Goal: Information Seeking & Learning: Find specific fact

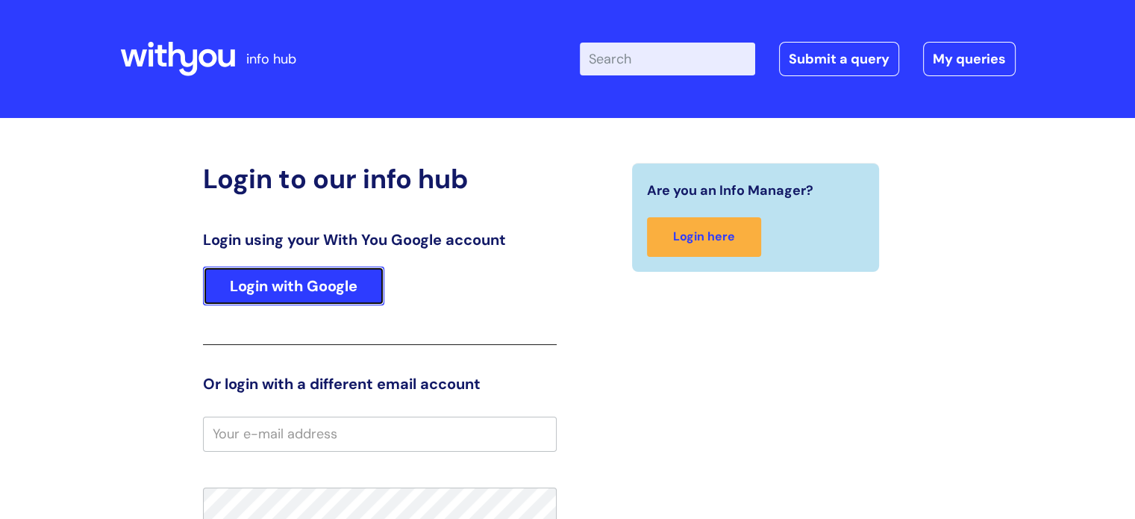
click at [314, 279] on link "Login with Google" at bounding box center [293, 285] width 181 height 39
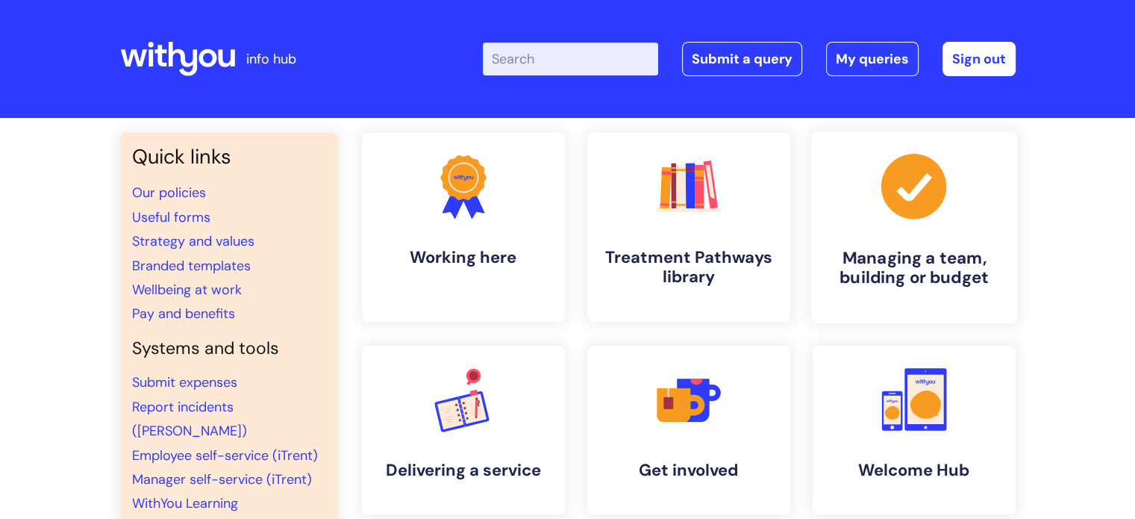
click at [891, 231] on link ".cls-1{fill:#a53144;stroke-width:0px;} Managing a team, building or budget" at bounding box center [913, 227] width 206 height 192
click at [445, 207] on icon at bounding box center [454, 203] width 25 height 32
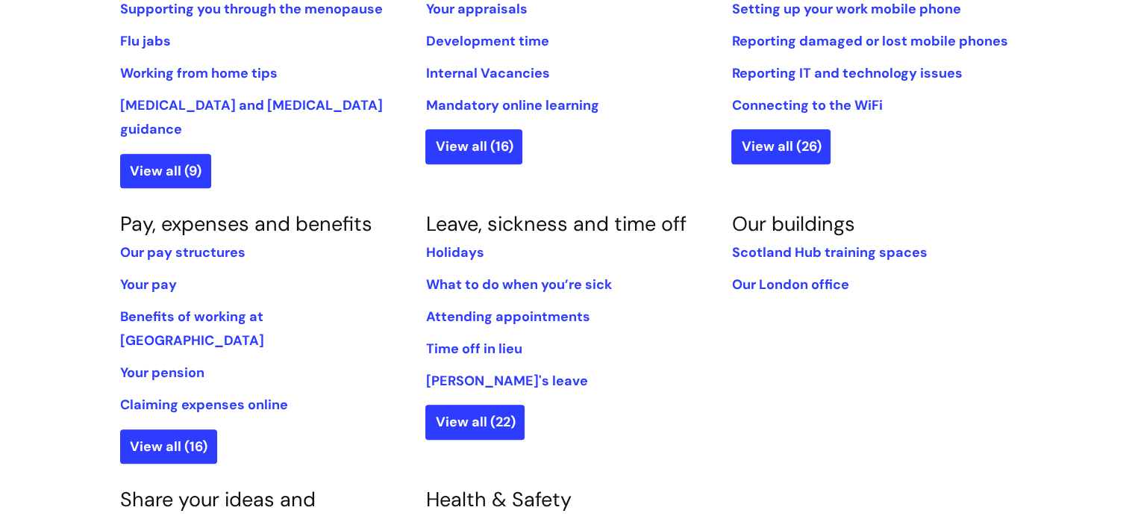
scroll to position [736, 0]
click at [148, 275] on link "Your pay" at bounding box center [148, 284] width 57 height 18
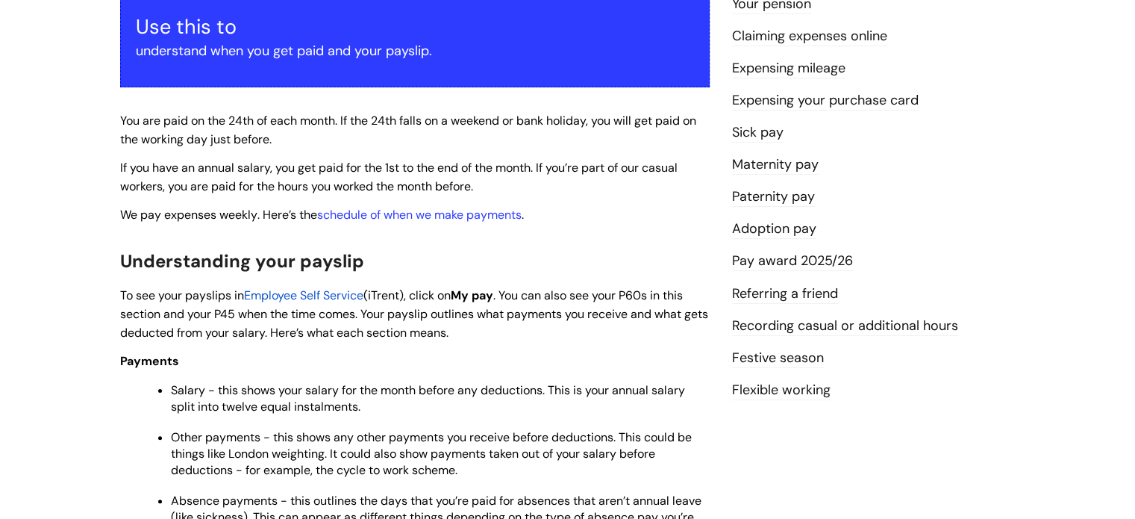
scroll to position [316, 0]
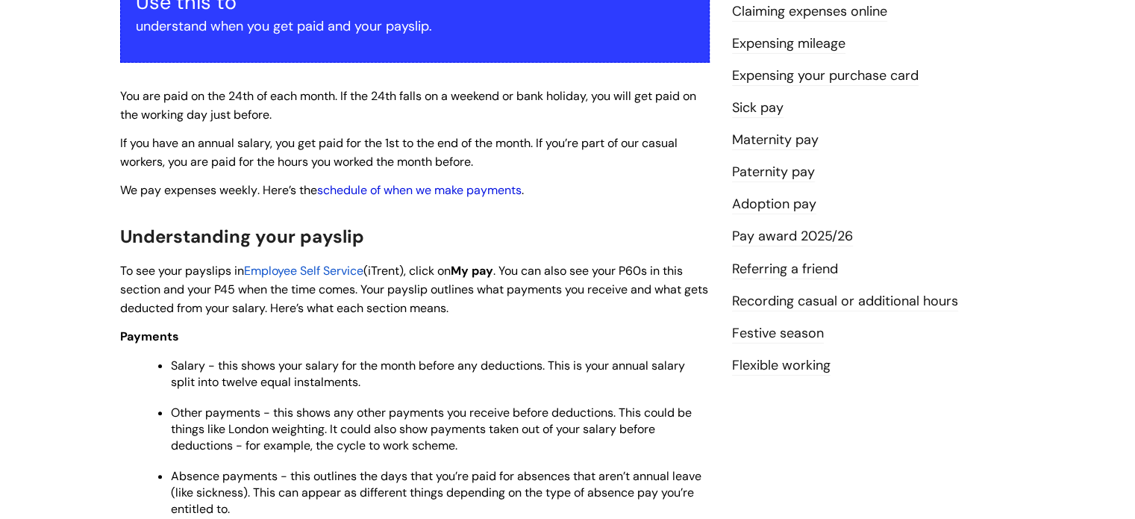
click at [483, 184] on link "schedule of when we make payments" at bounding box center [419, 190] width 204 height 16
